Goal: Navigation & Orientation: Find specific page/section

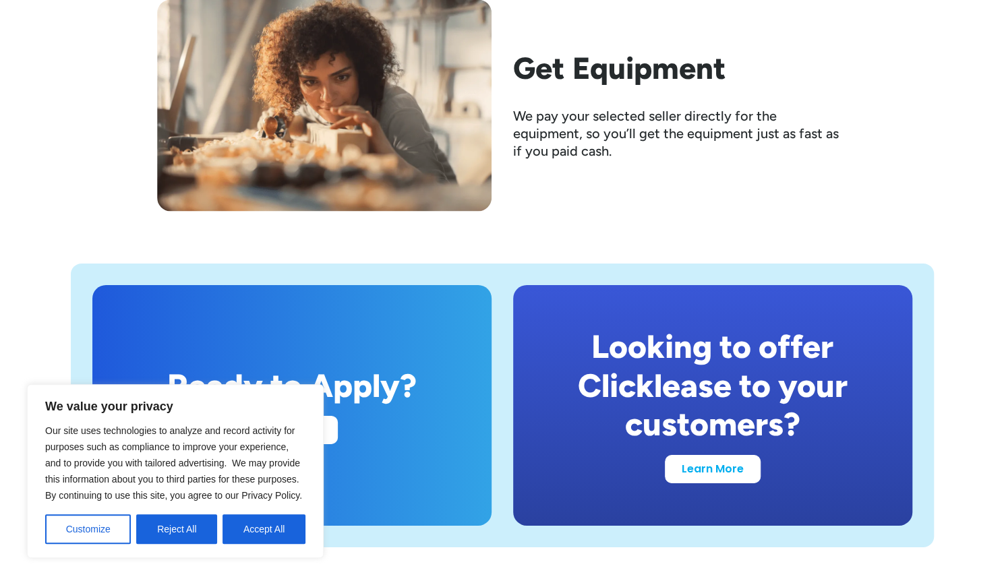
scroll to position [2423, 0]
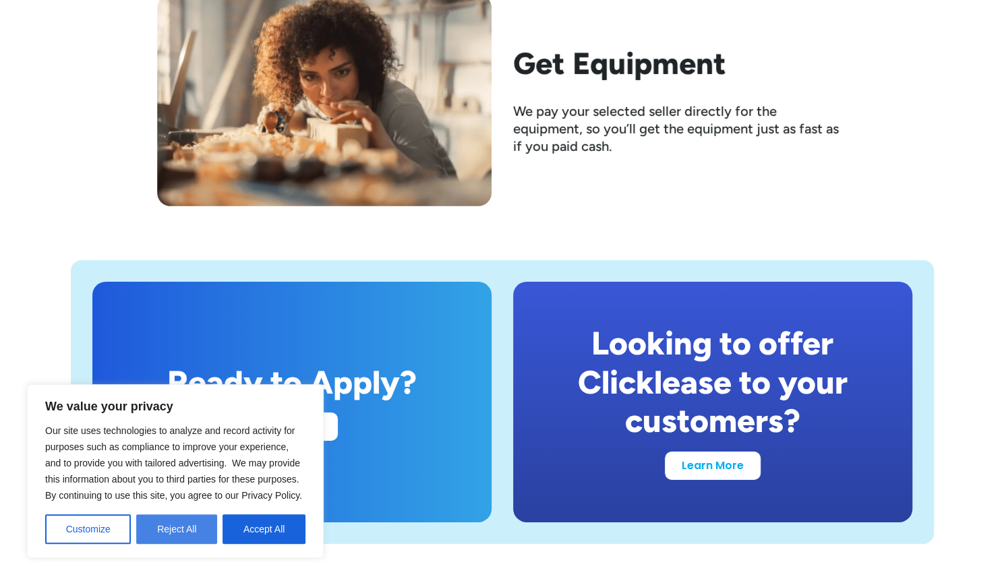
click at [185, 533] on button "Reject All" at bounding box center [176, 530] width 81 height 30
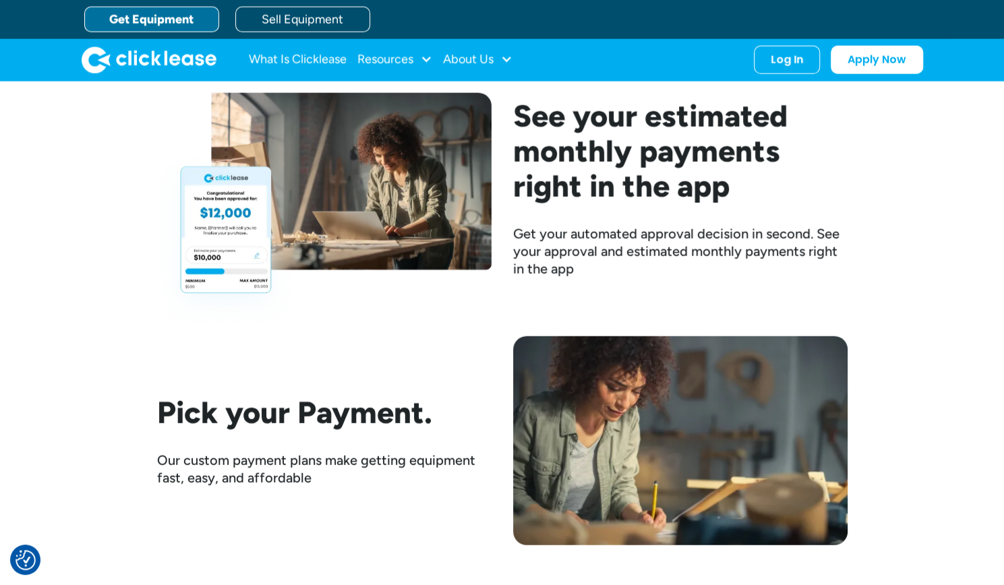
scroll to position [1817, 0]
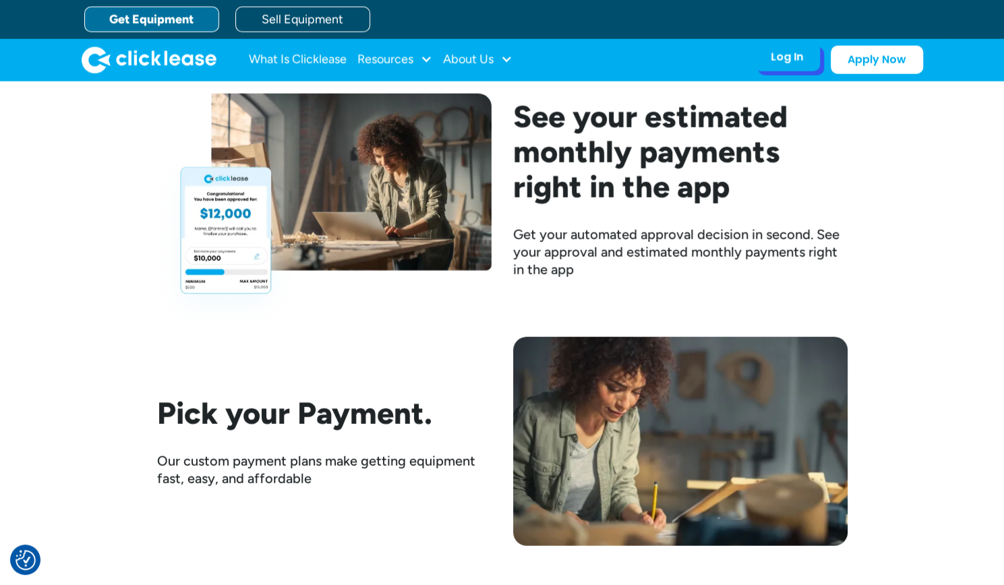
click at [785, 66] on div "Log In Account login I use Clicklease to get my equipment Partner Portal I offe…" at bounding box center [787, 57] width 66 height 28
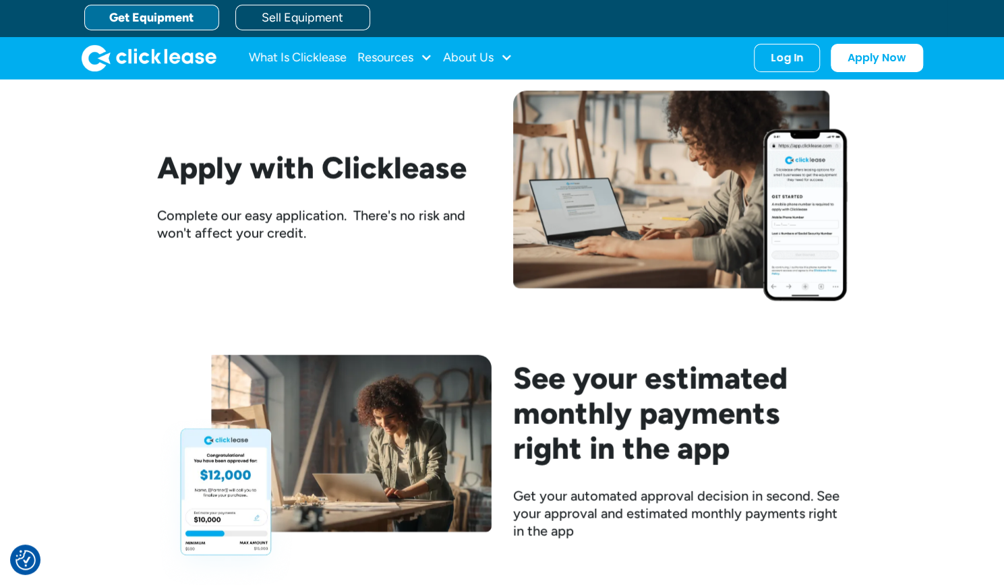
scroll to position [1341, 0]
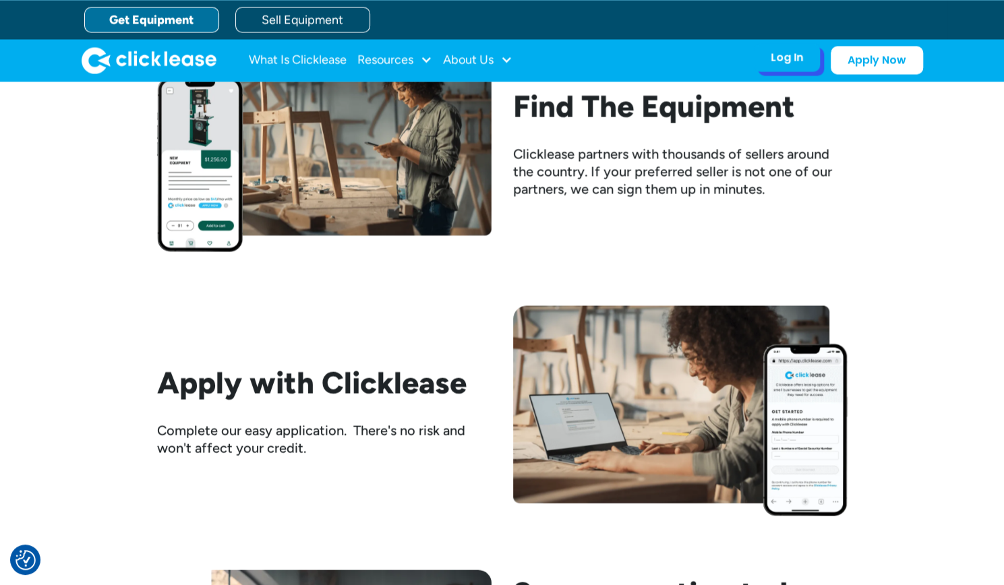
click at [802, 47] on div "Log In Account login I use Clicklease to get my equipment Partner Portal I offe…" at bounding box center [787, 57] width 66 height 28
click at [785, 67] on div "Log In Account login I use Clicklease to get my equipment Partner Portal I offe…" at bounding box center [787, 57] width 66 height 28
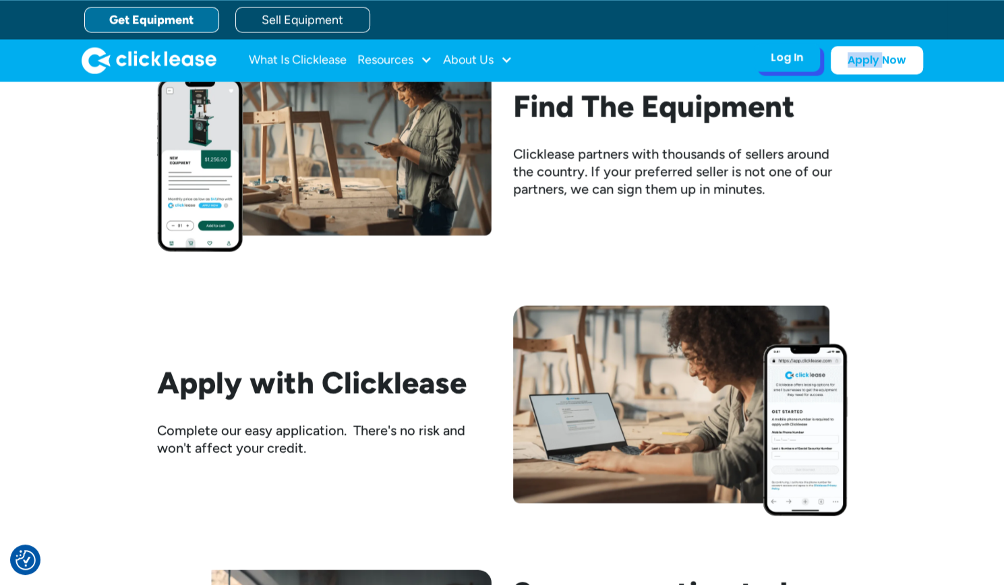
click at [785, 67] on div "Log In Account login I use Clicklease to get my equipment Partner Portal I offe…" at bounding box center [787, 57] width 66 height 28
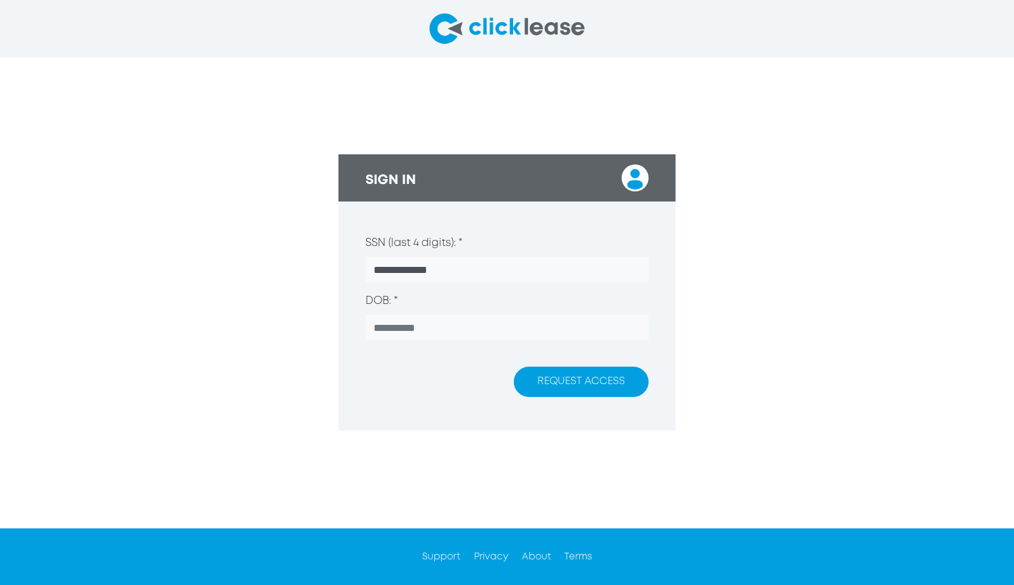
click at [423, 280] on input "**********" at bounding box center [506, 270] width 283 height 26
click at [622, 163] on div "SIGN IN" at bounding box center [507, 177] width 337 height 47
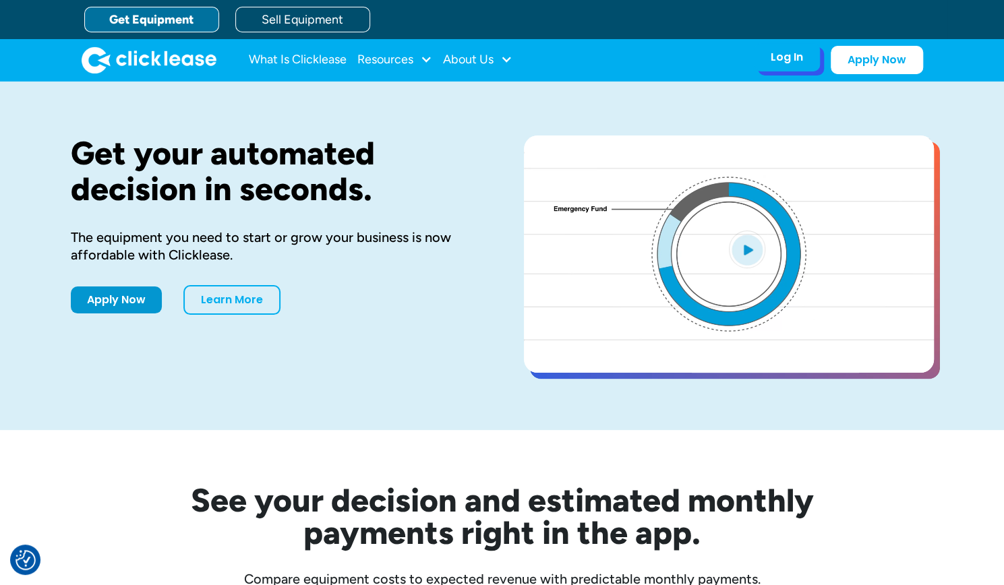
click at [801, 47] on div "Log In Account login I use Clicklease to get my equipment Partner Portal I offe…" at bounding box center [787, 57] width 66 height 28
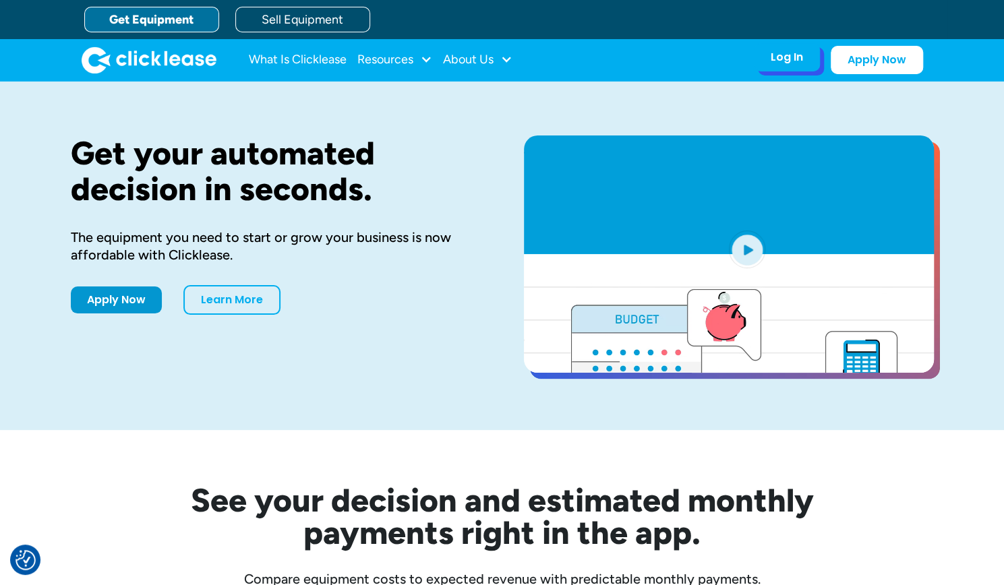
click at [802, 47] on div "Log In Account login I use Clicklease to get my equipment Partner Portal I offe…" at bounding box center [787, 57] width 66 height 28
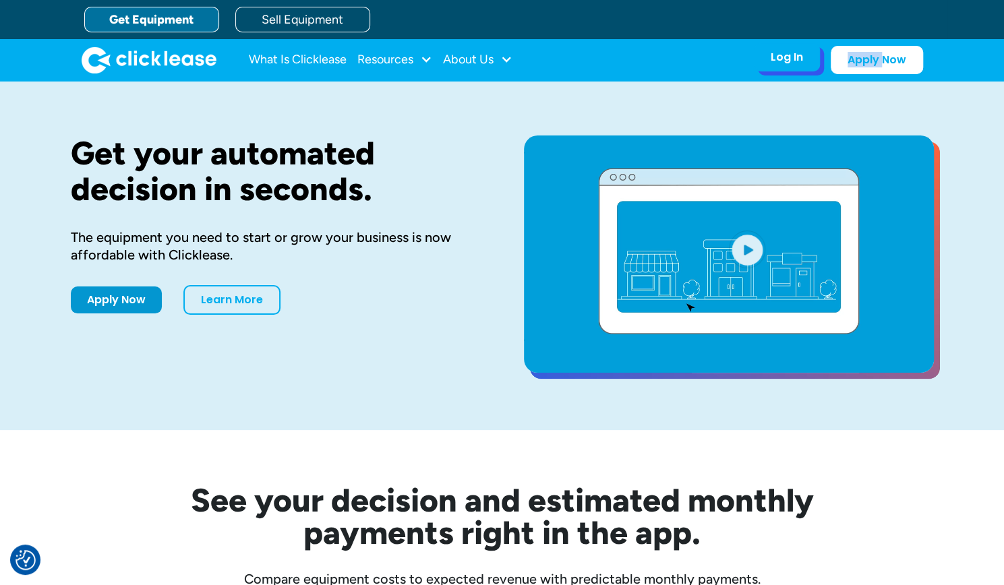
click at [802, 47] on div "Log In Account login I use Clicklease to get my equipment Partner Portal I offe…" at bounding box center [787, 57] width 66 height 28
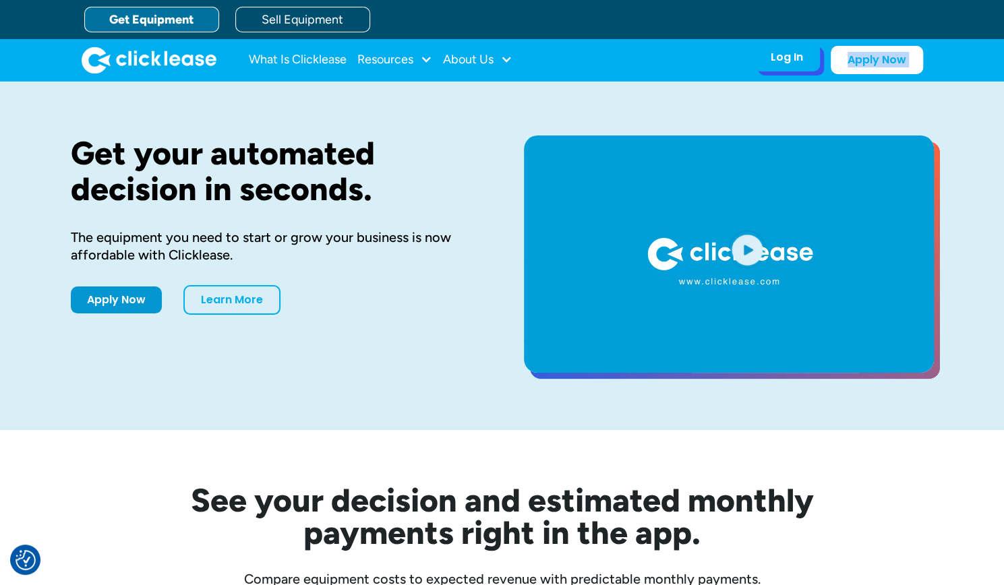
click at [802, 47] on div "Log In Account login I use Clicklease to get my equipment Partner Portal I offe…" at bounding box center [787, 57] width 66 height 28
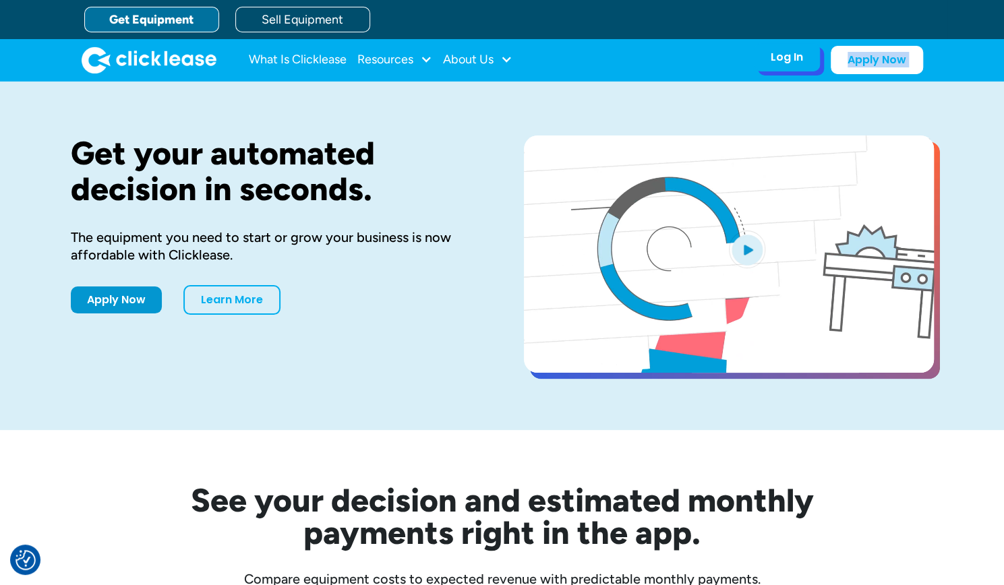
click at [802, 47] on div "Log In Account login I use Clicklease to get my equipment Partner Portal I offe…" at bounding box center [787, 57] width 66 height 28
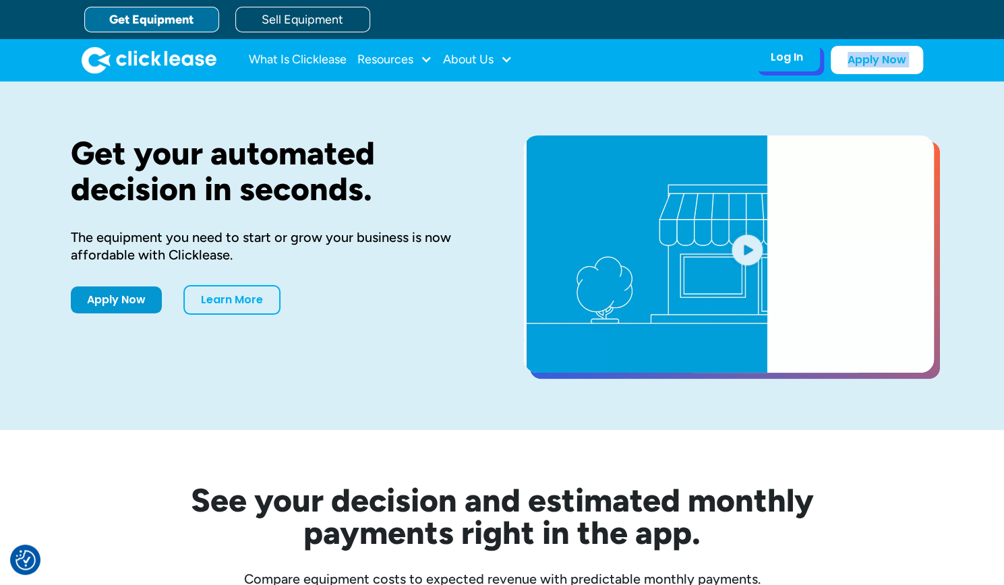
click at [802, 47] on div "Log In Account login I use Clicklease to get my equipment Partner Portal I offe…" at bounding box center [787, 57] width 66 height 28
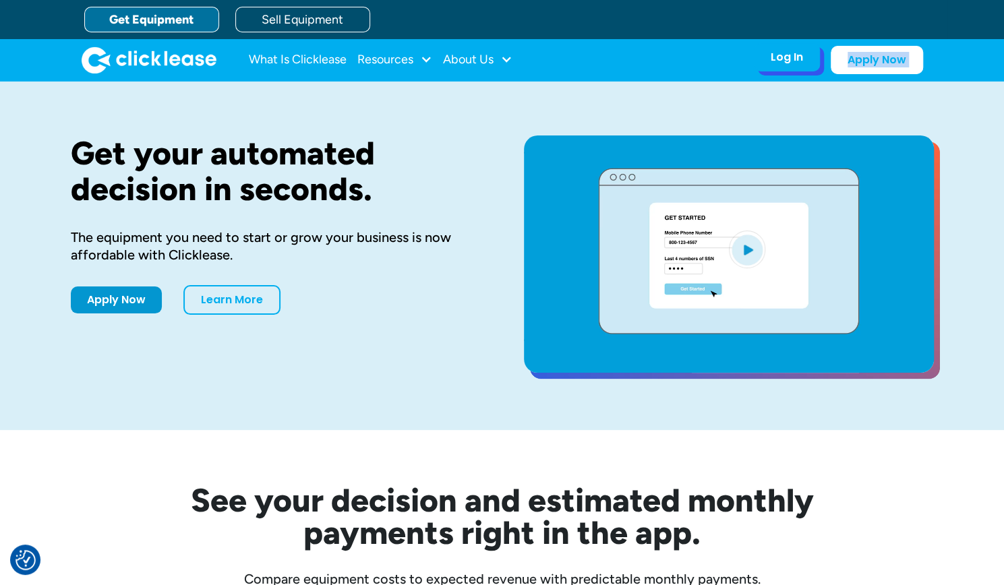
click at [802, 47] on div "Log In Account login I use Clicklease to get my equipment Partner Portal I offe…" at bounding box center [787, 57] width 66 height 28
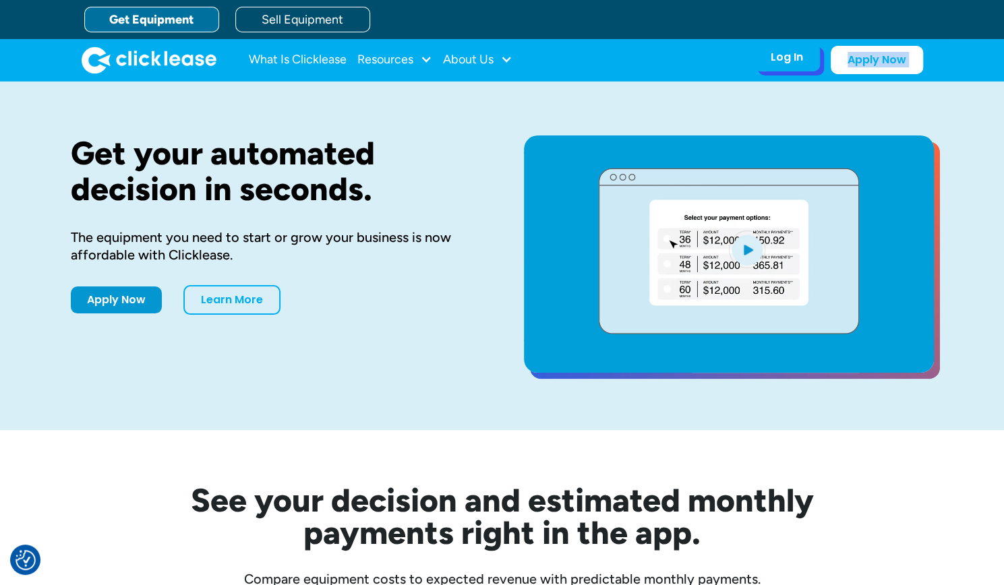
click at [802, 47] on div "Log In Account login I use Clicklease to get my equipment Partner Portal I offe…" at bounding box center [787, 57] width 66 height 28
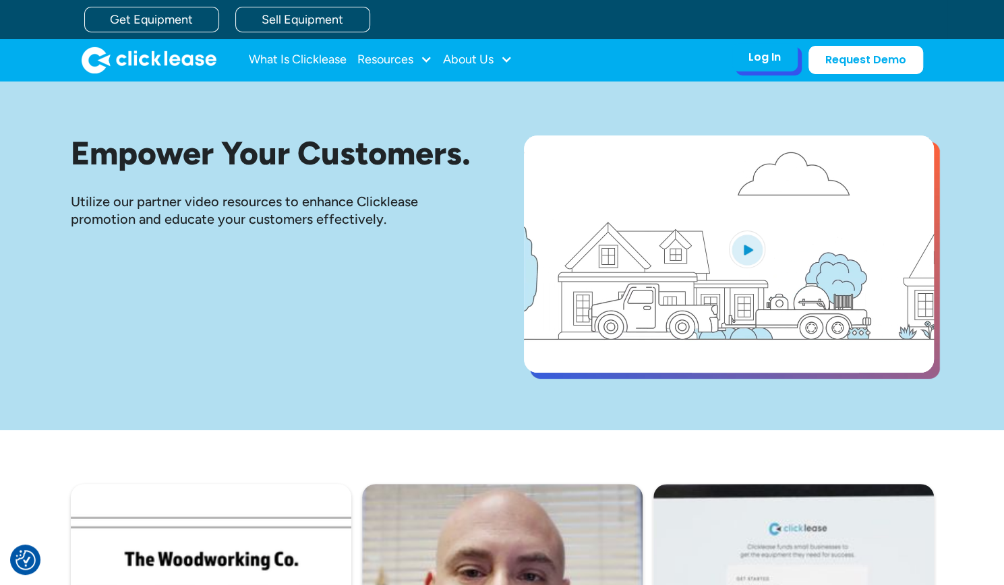
click at [797, 59] on div "Log In Account login I use Clicklease to get my equipment Partner Portal I offe…" at bounding box center [765, 57] width 66 height 28
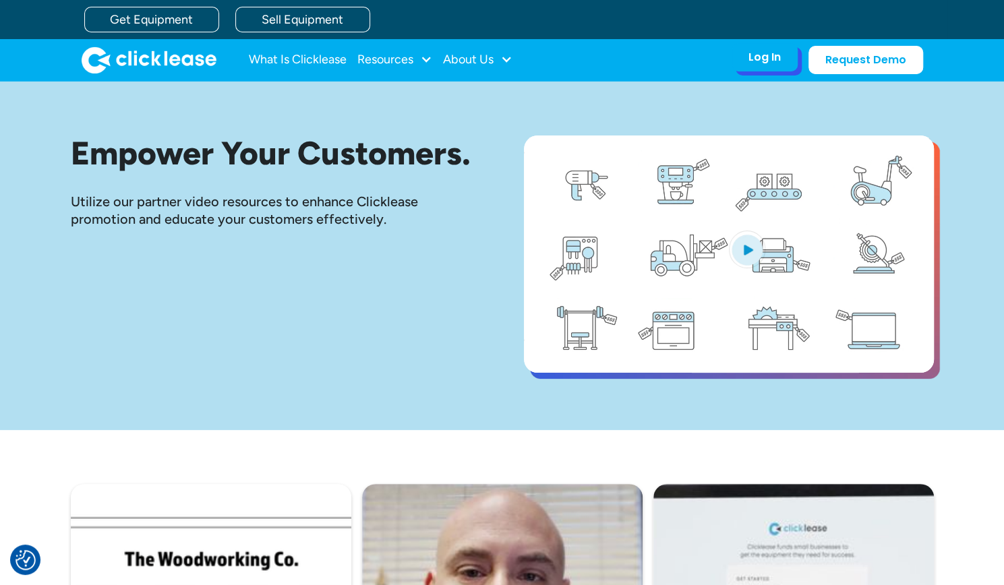
click at [794, 59] on div "Log In Account login I use Clicklease to get my equipment Partner Portal I offe…" at bounding box center [765, 57] width 66 height 28
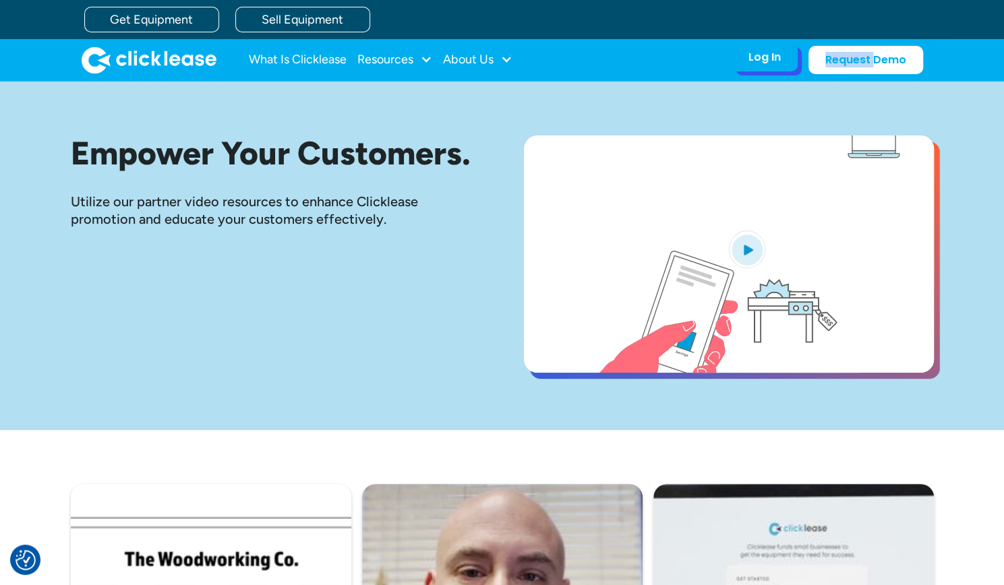
drag, startPoint x: 794, startPoint y: 59, endPoint x: 777, endPoint y: 57, distance: 17.6
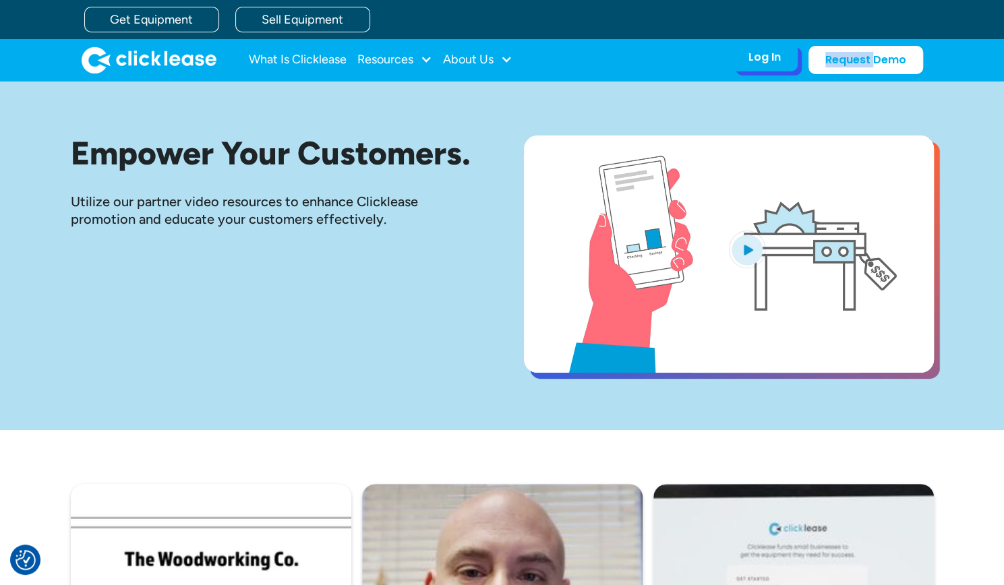
click at [777, 57] on div "Log In Account login I use Clicklease to get my equipment Partner Portal I offe…" at bounding box center [765, 57] width 66 height 28
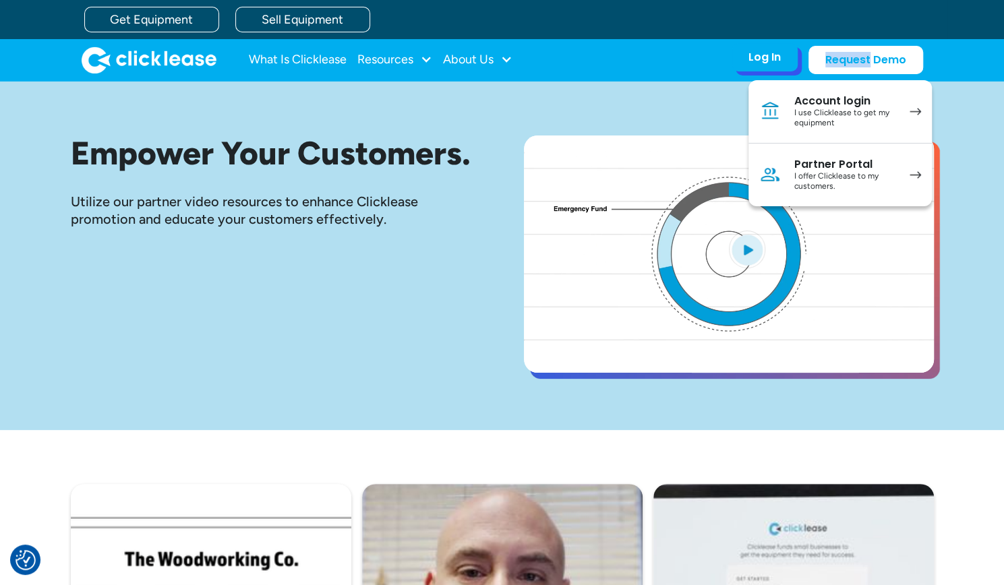
click at [777, 57] on div "Log In" at bounding box center [765, 57] width 32 height 13
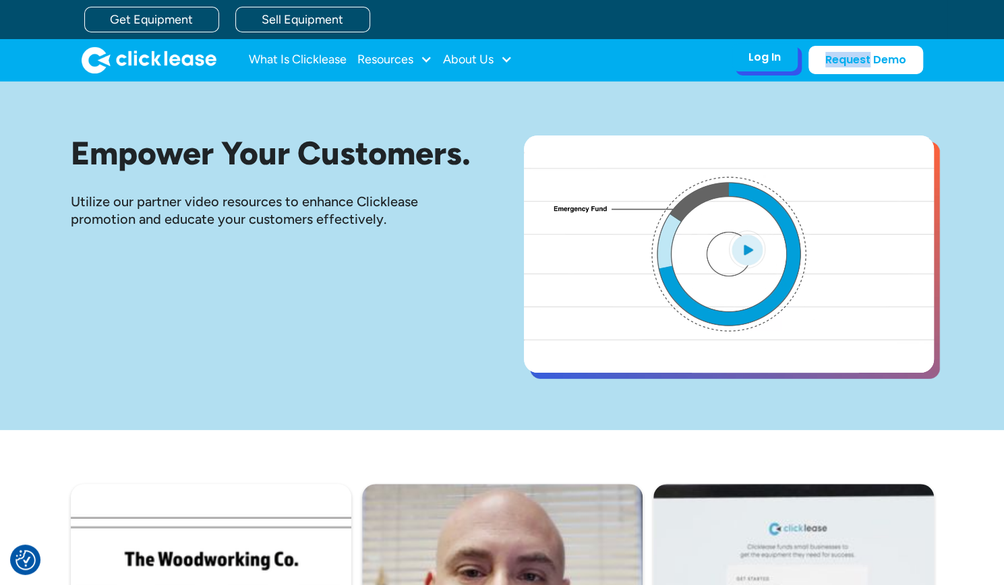
click at [777, 57] on div "Log In" at bounding box center [765, 57] width 32 height 13
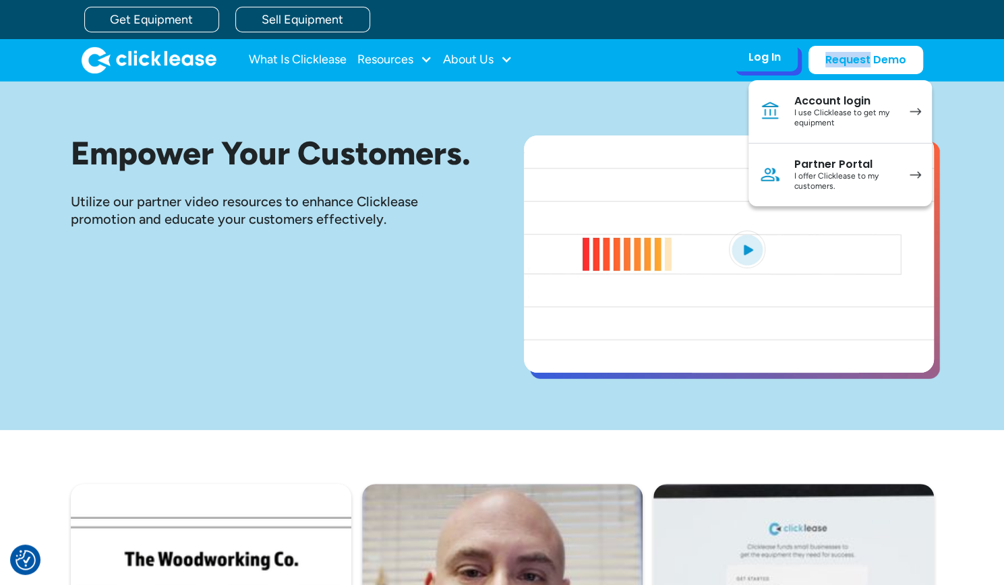
click at [777, 57] on div "Log In" at bounding box center [765, 57] width 32 height 13
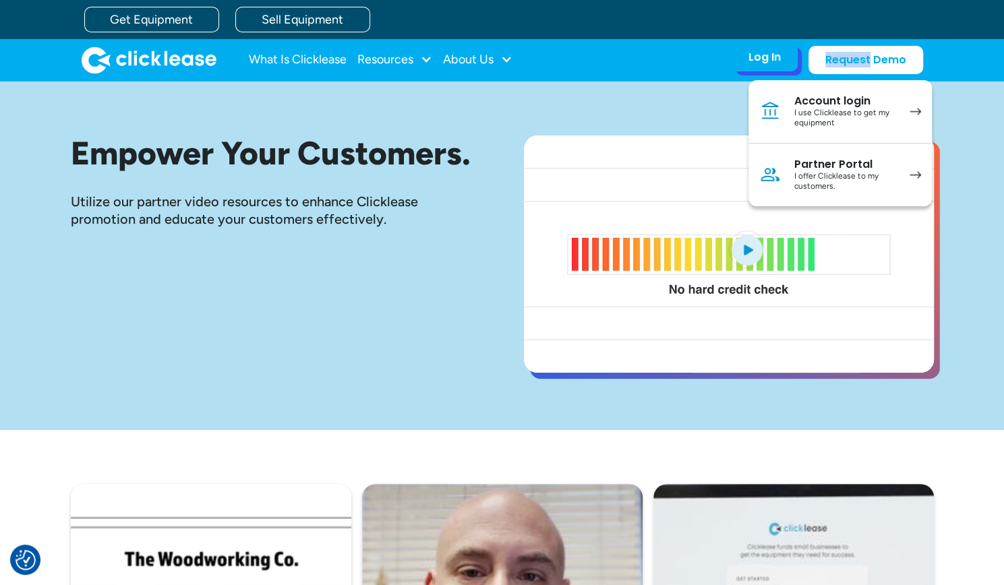
click at [777, 57] on div "Log In" at bounding box center [765, 57] width 32 height 13
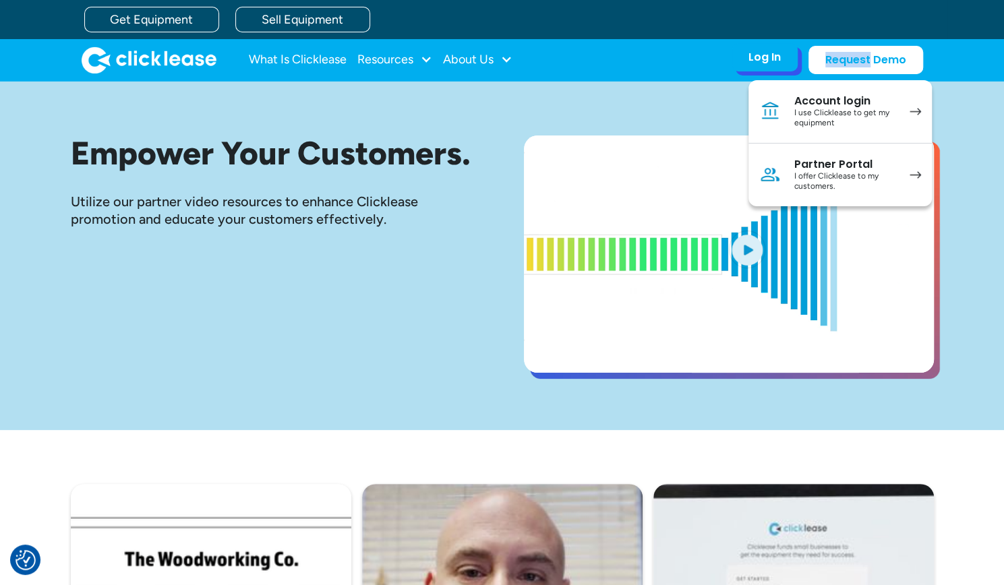
click at [804, 176] on div "I offer Clicklease to my customers." at bounding box center [845, 181] width 102 height 21
